Goal: Check status

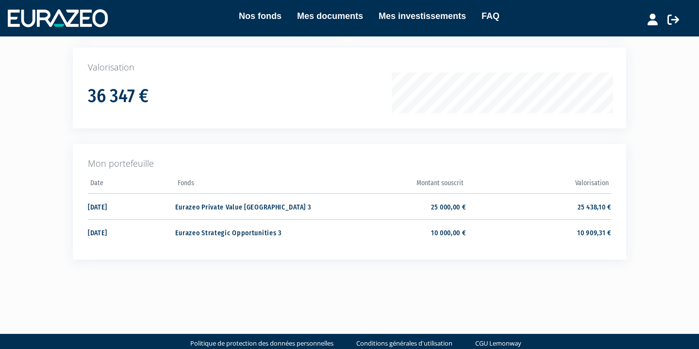
scroll to position [157, 0]
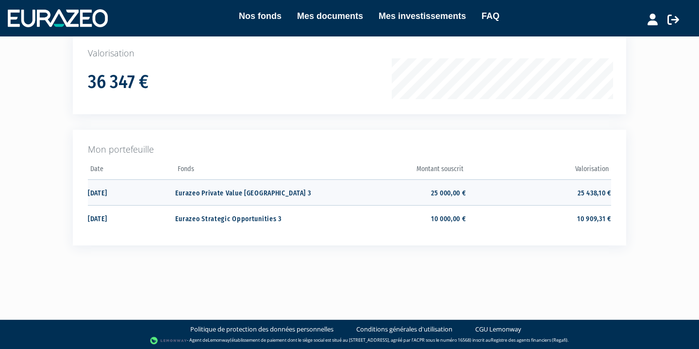
click at [171, 196] on td "[DATE]" at bounding box center [131, 192] width 87 height 26
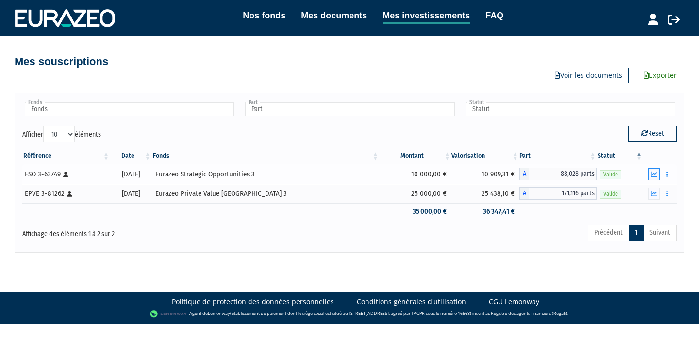
click at [657, 170] on button "button" at bounding box center [654, 174] width 12 height 12
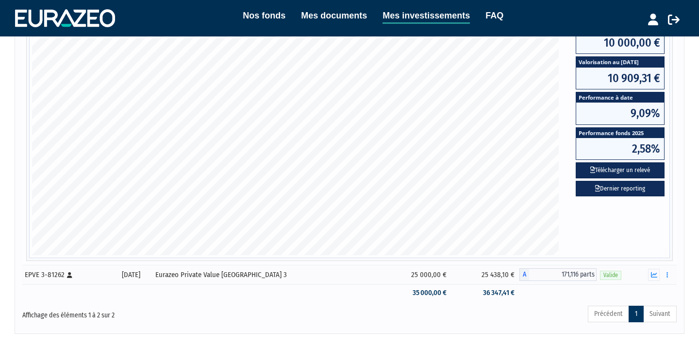
scroll to position [234, 0]
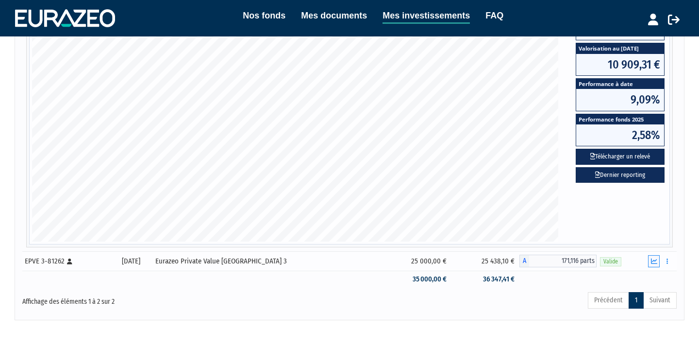
click at [654, 262] on icon "button" at bounding box center [654, 261] width 6 height 6
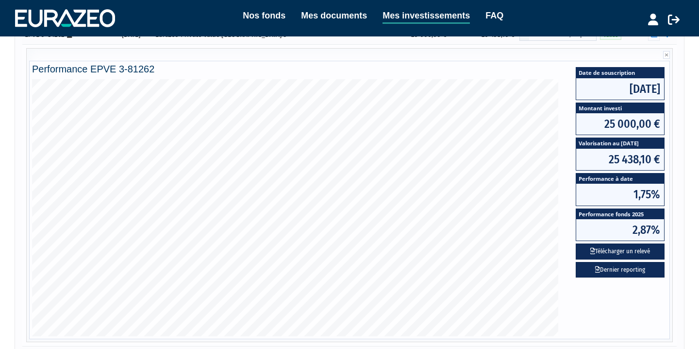
scroll to position [164, 0]
